Goal: Task Accomplishment & Management: Use online tool/utility

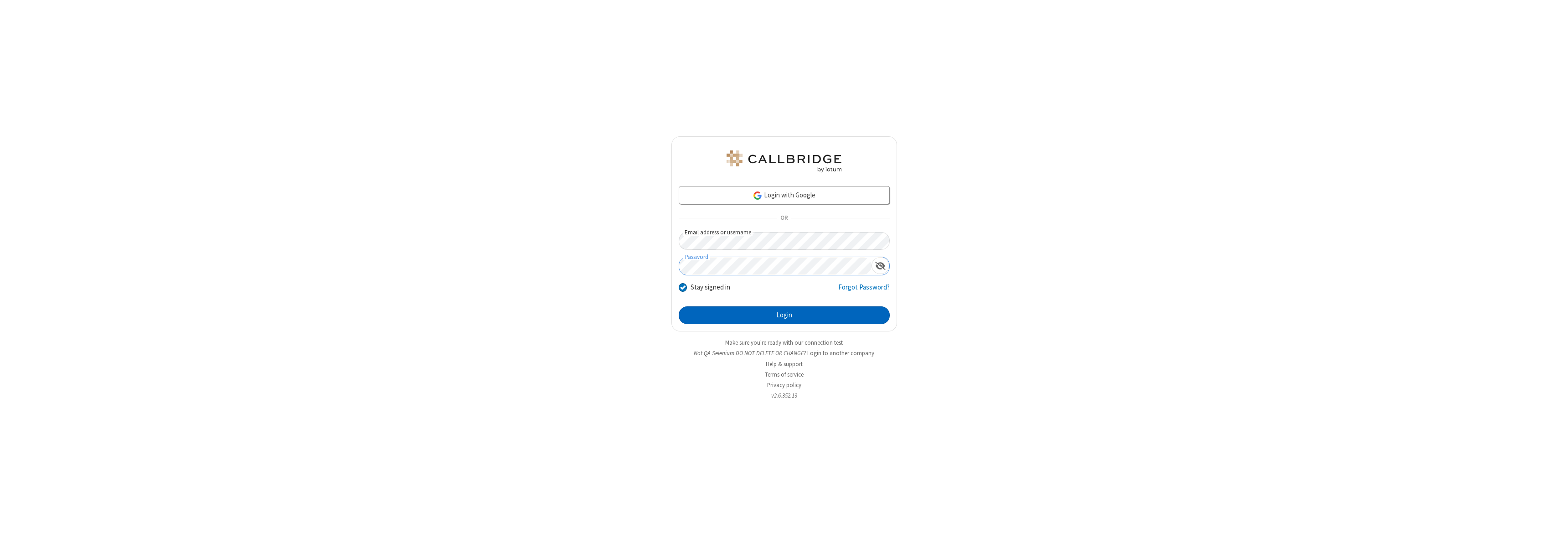
click at [784, 314] on button "Login" at bounding box center [784, 315] width 211 height 18
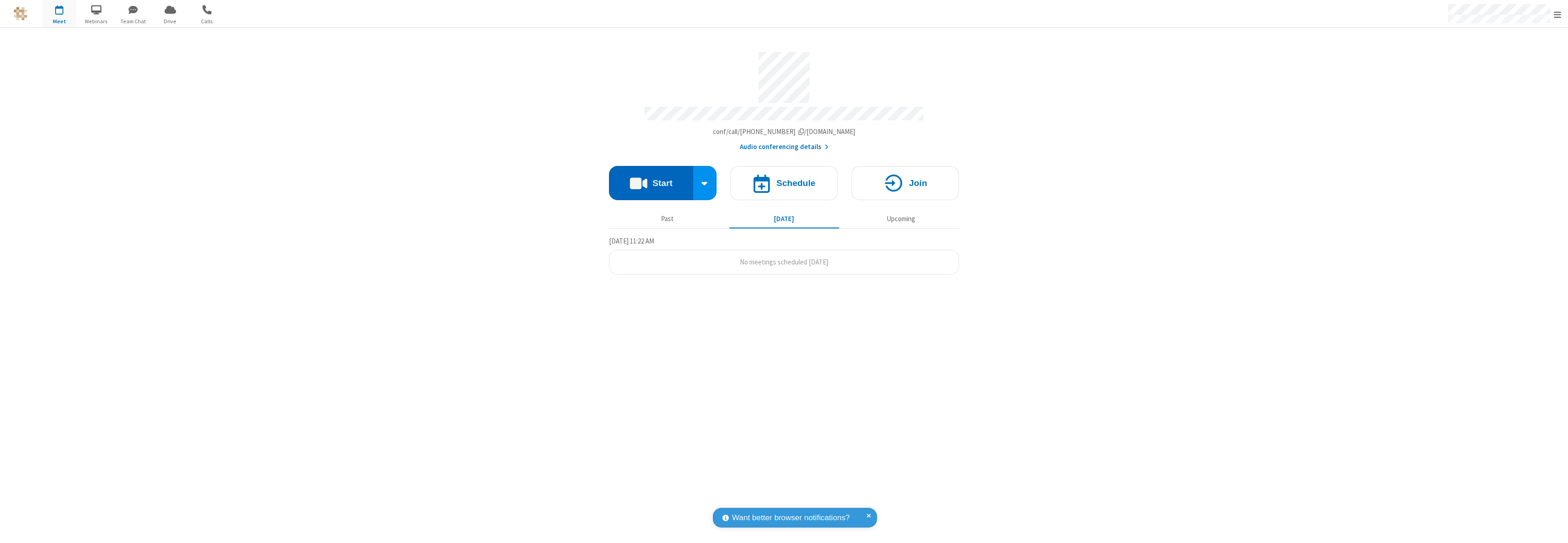
click at [651, 178] on button "Start" at bounding box center [651, 182] width 84 height 34
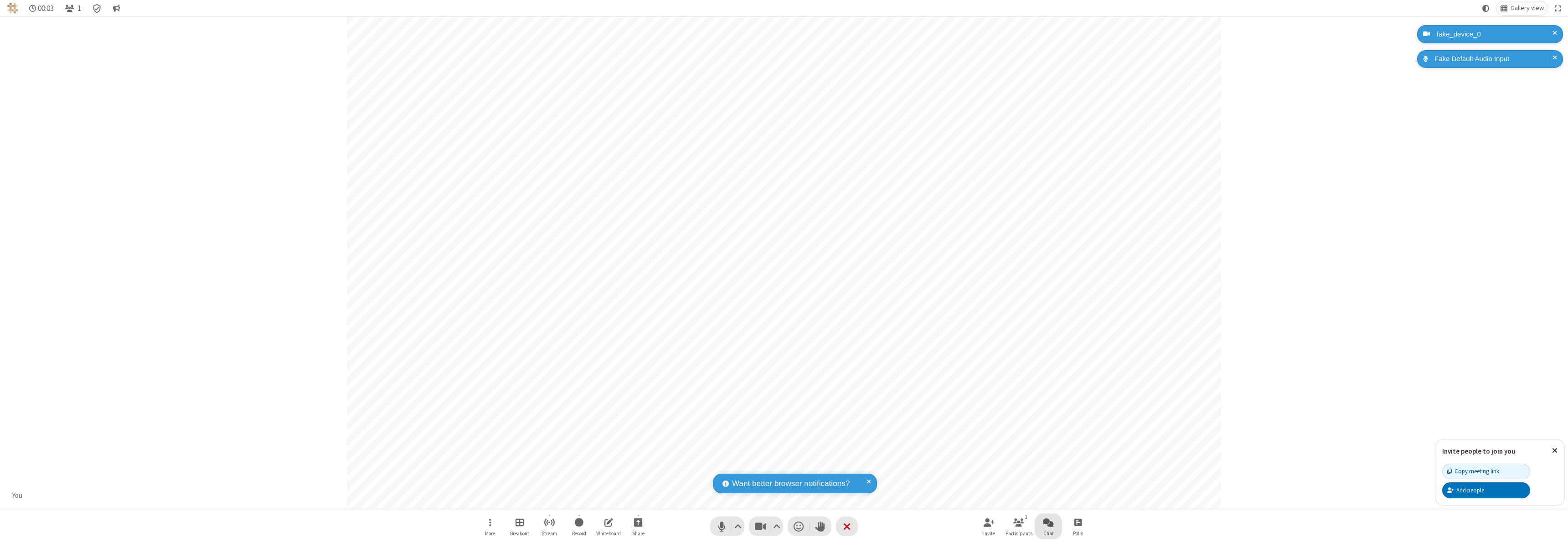
click at [1048, 522] on span "Open chat" at bounding box center [1048, 522] width 11 height 11
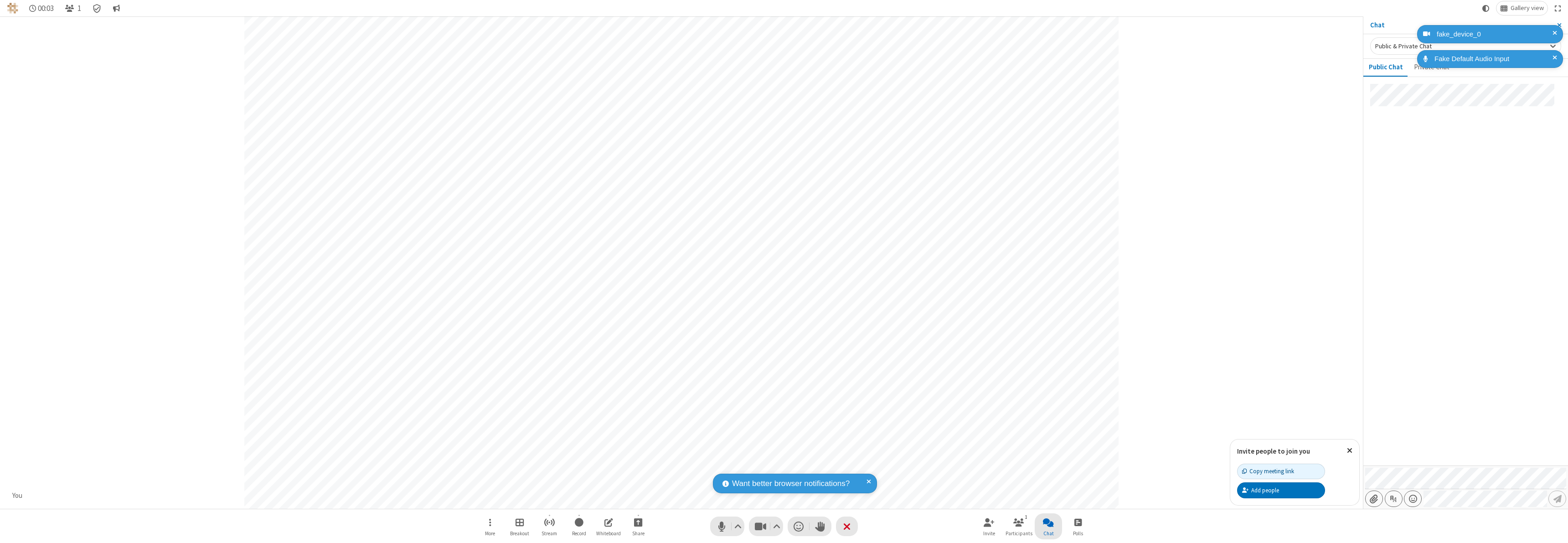
type input "C:\fakepath\doc_test.docx"
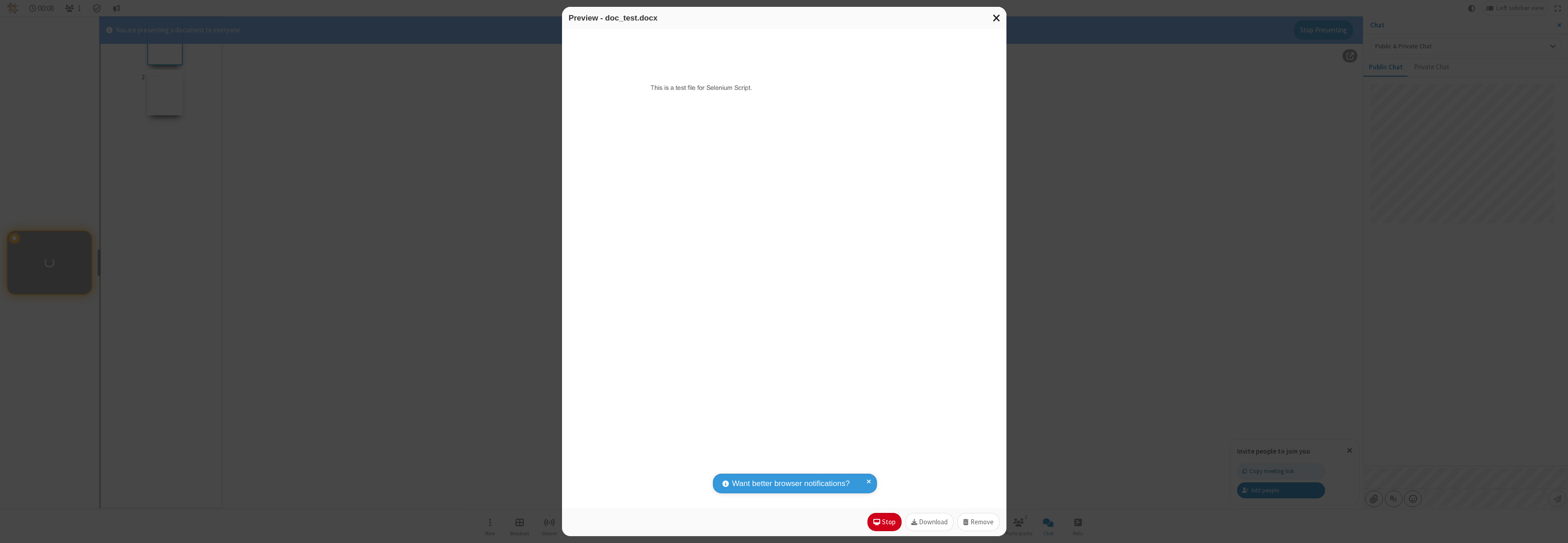
click at [996, 18] on span "Close modal" at bounding box center [996, 18] width 8 height 12
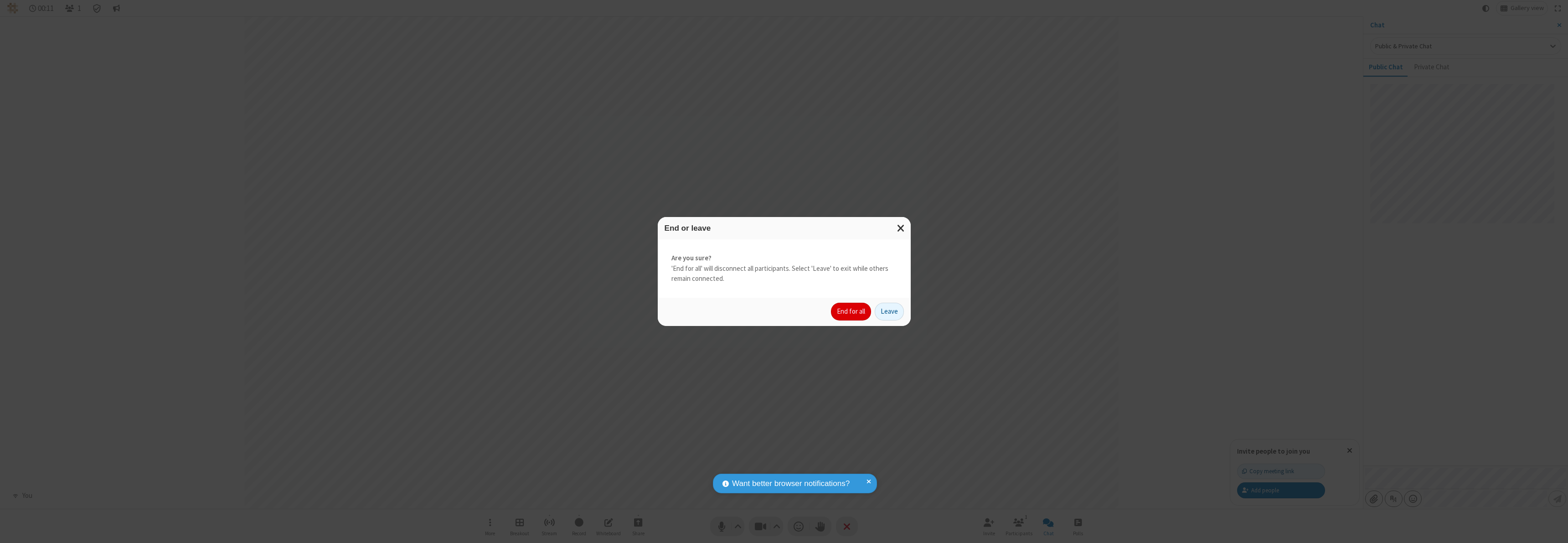
click at [851, 311] on button "End for all" at bounding box center [850, 311] width 40 height 18
